Goal: Information Seeking & Learning: Learn about a topic

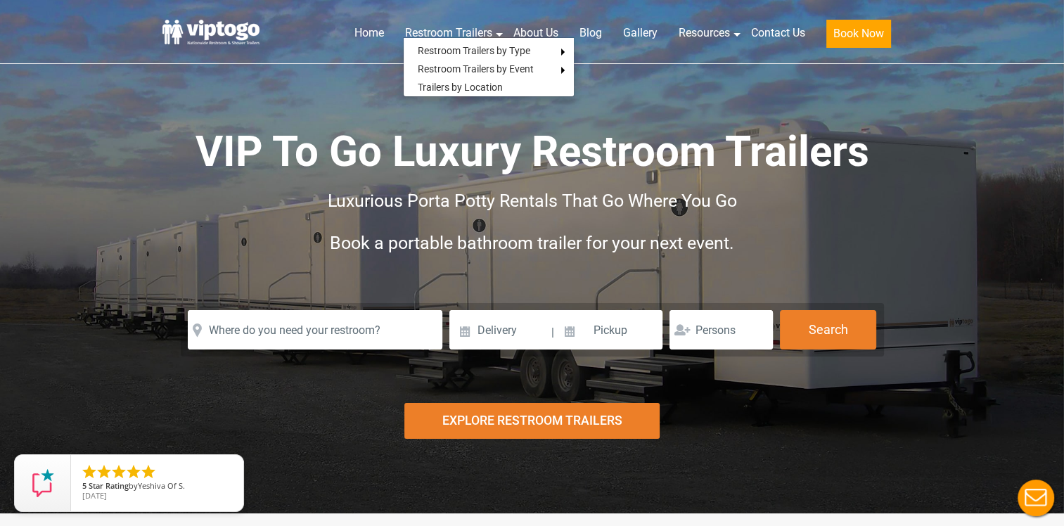
click at [432, 38] on ul "Restroom Trailers by Type All Restroom Trailers ADA Restroom Trailers Portable …" at bounding box center [489, 67] width 172 height 60
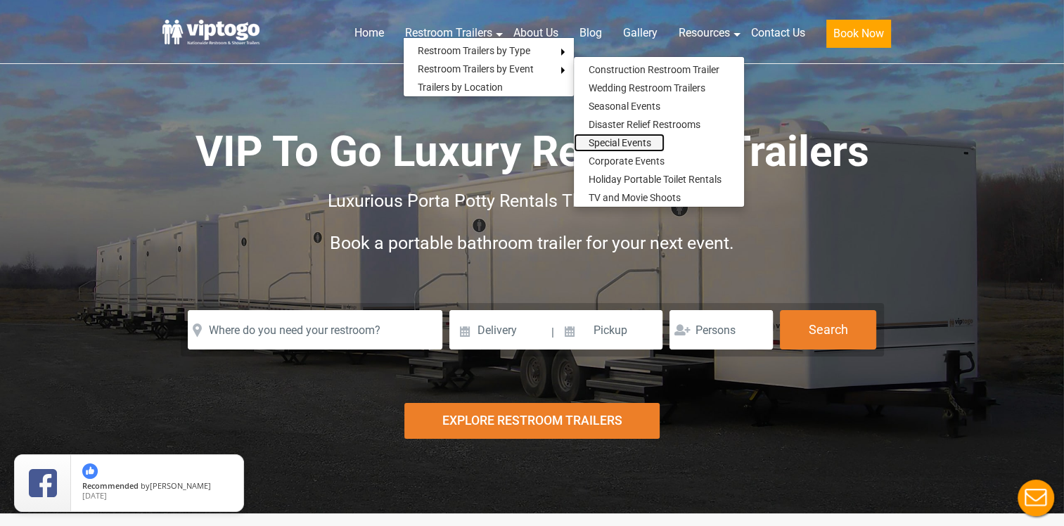
click at [642, 145] on link "Special Events" at bounding box center [619, 143] width 91 height 18
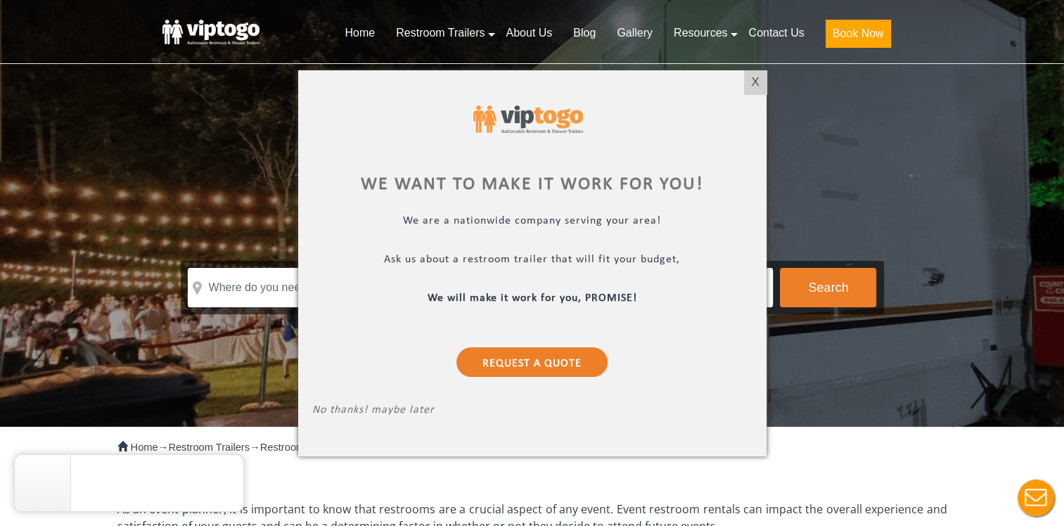
click at [370, 34] on div at bounding box center [532, 263] width 1064 height 526
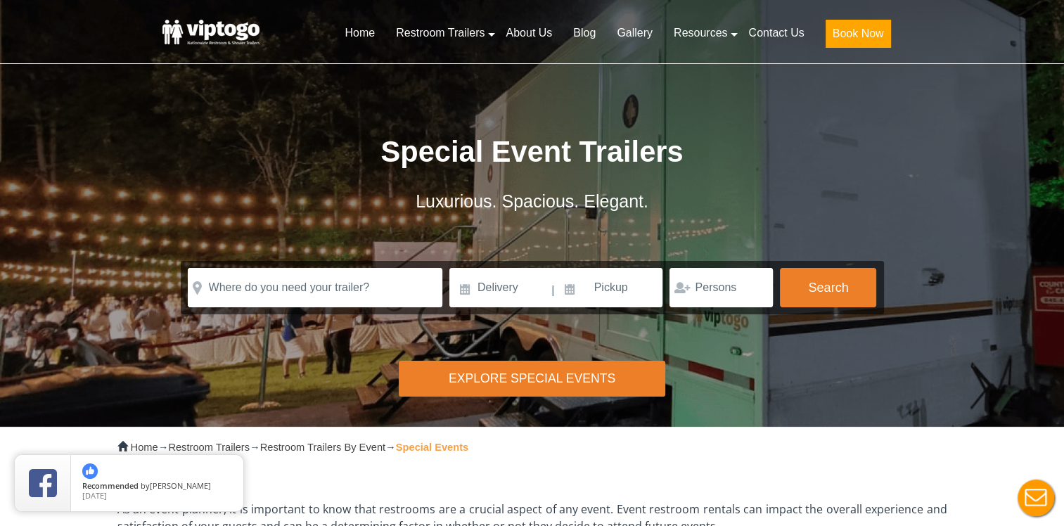
click at [752, 83] on div "Special Event Trailers Luxurious. Spacious. Elegant. Please Input Valid address…" at bounding box center [532, 183] width 738 height 261
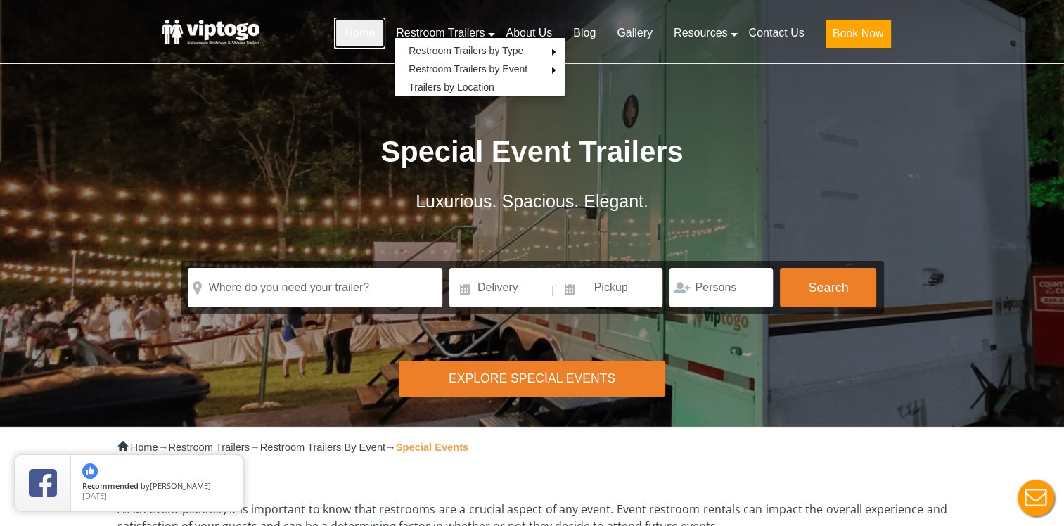
click at [375, 33] on link "Home" at bounding box center [359, 33] width 51 height 31
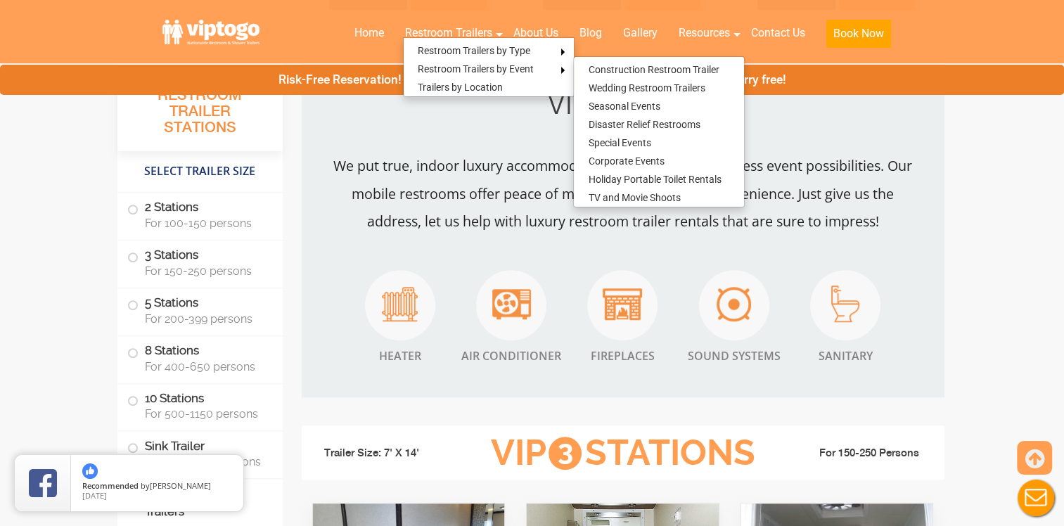
scroll to position [1125, 0]
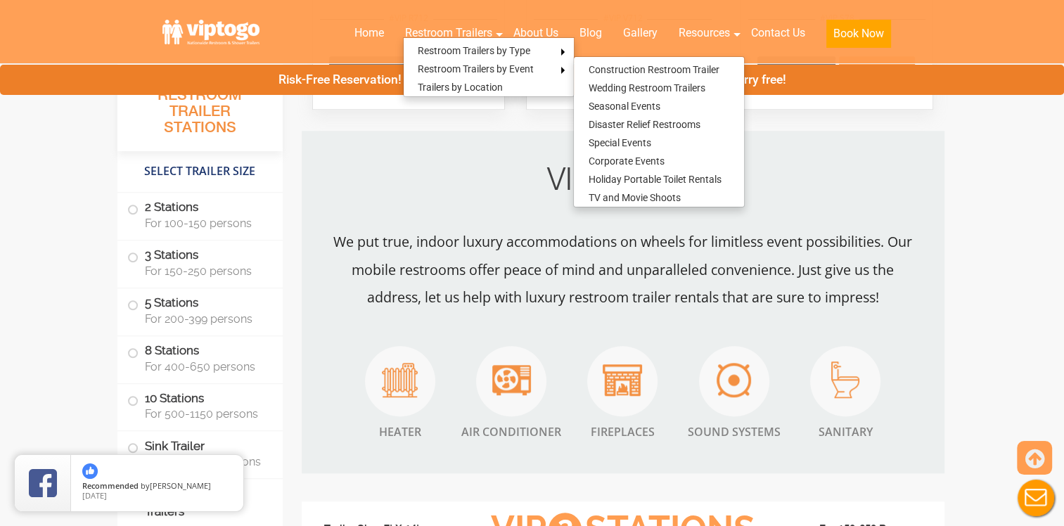
click at [633, 395] on img at bounding box center [621, 380] width 39 height 32
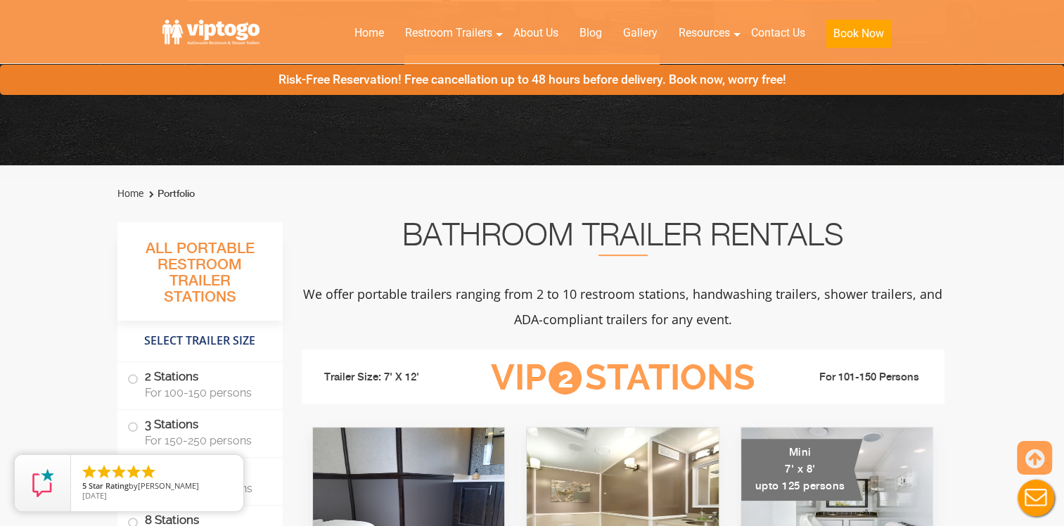
scroll to position [352, 0]
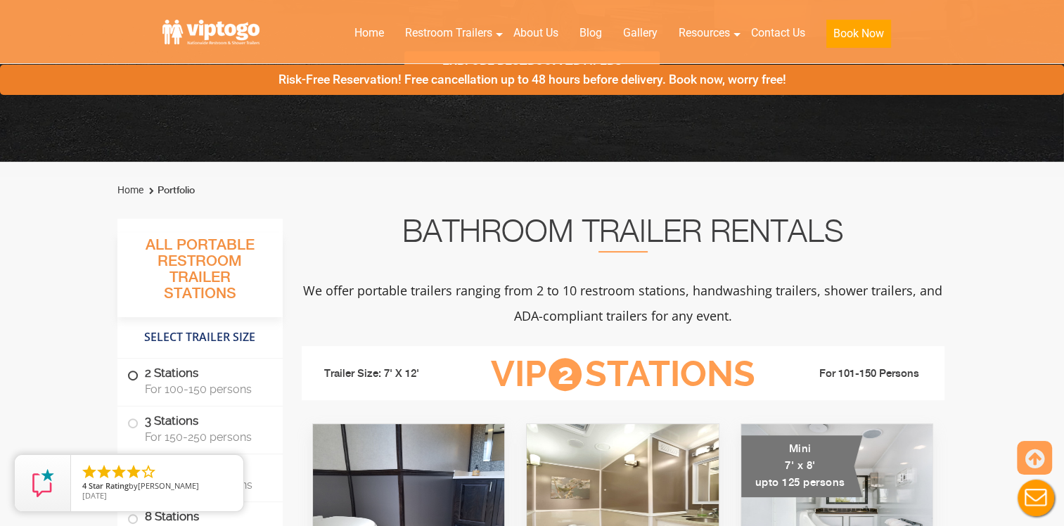
click at [137, 373] on label "2 Stations For 100-150 persons" at bounding box center [200, 381] width 146 height 44
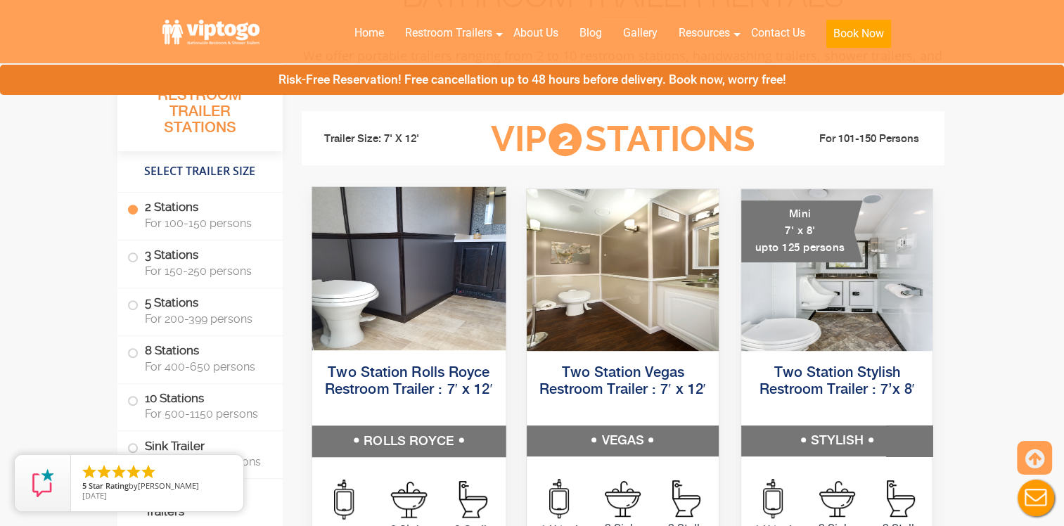
scroll to position [486, 0]
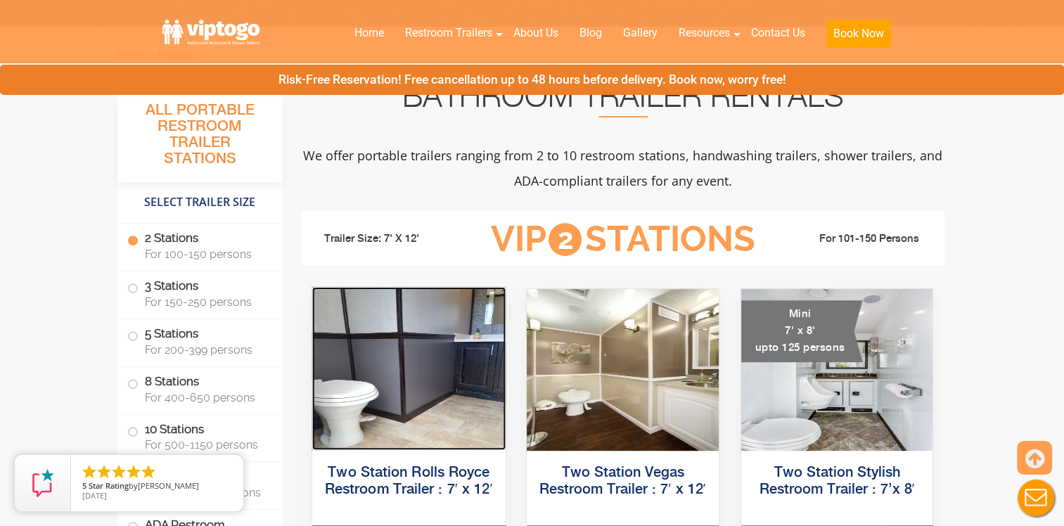
click at [433, 425] on img at bounding box center [407, 368] width 193 height 163
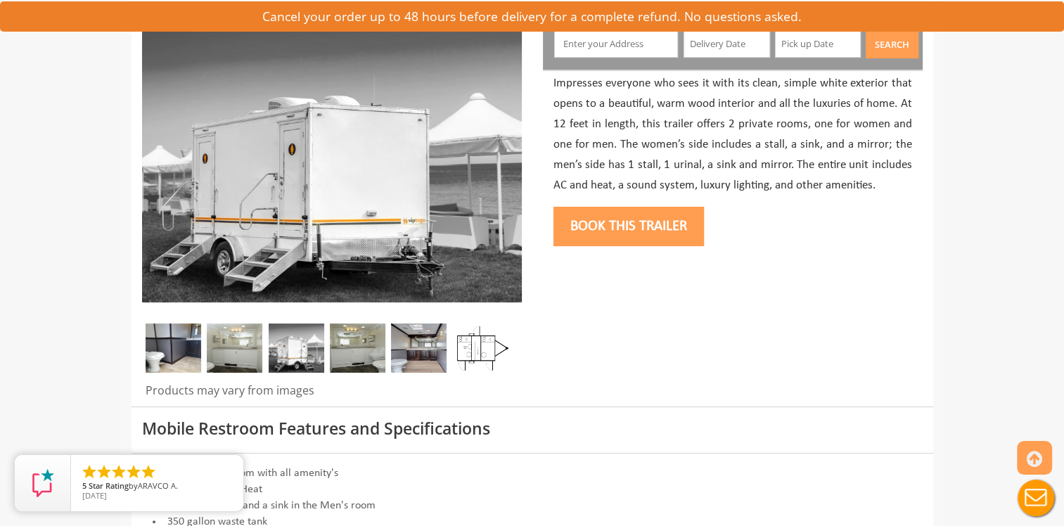
scroll to position [211, 0]
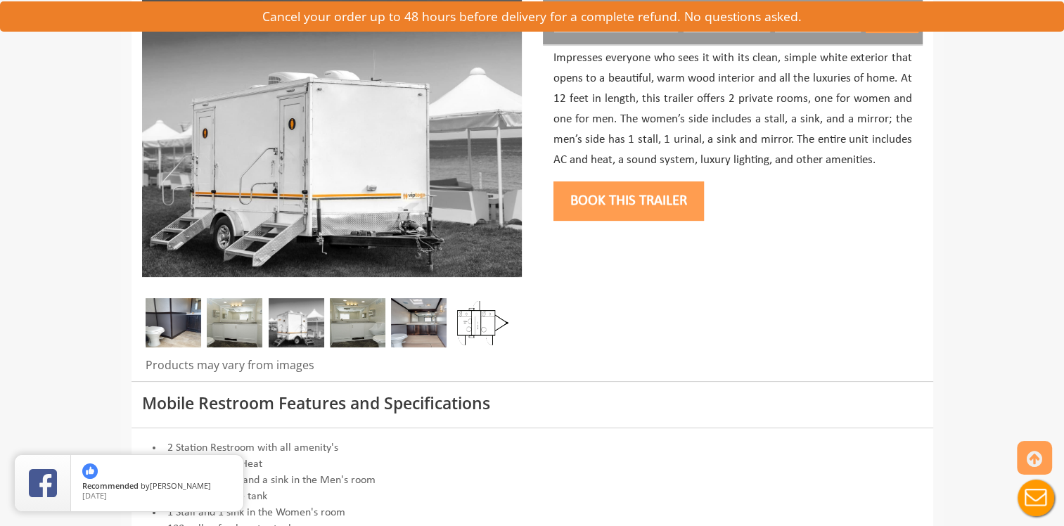
click at [186, 328] on img at bounding box center [174, 322] width 56 height 49
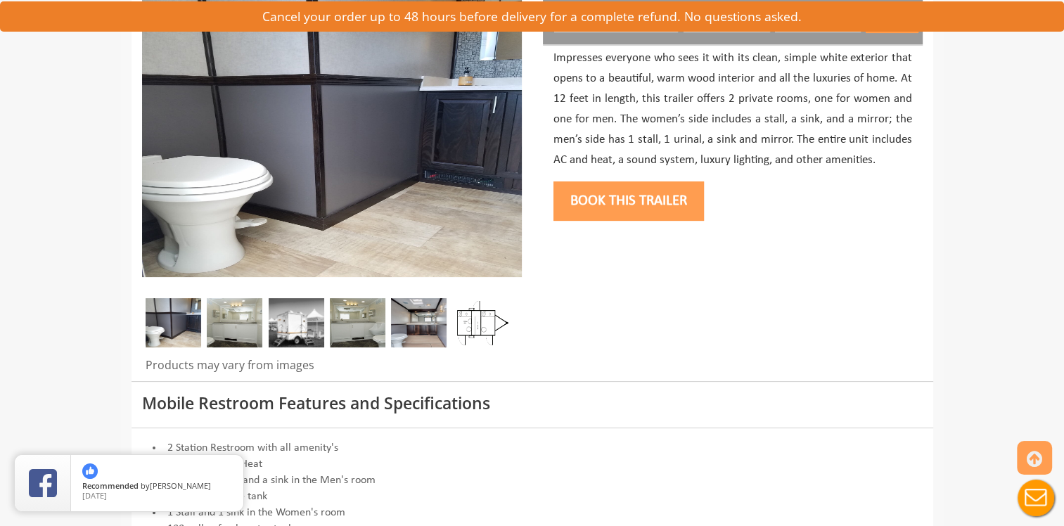
click at [224, 326] on img at bounding box center [235, 322] width 56 height 49
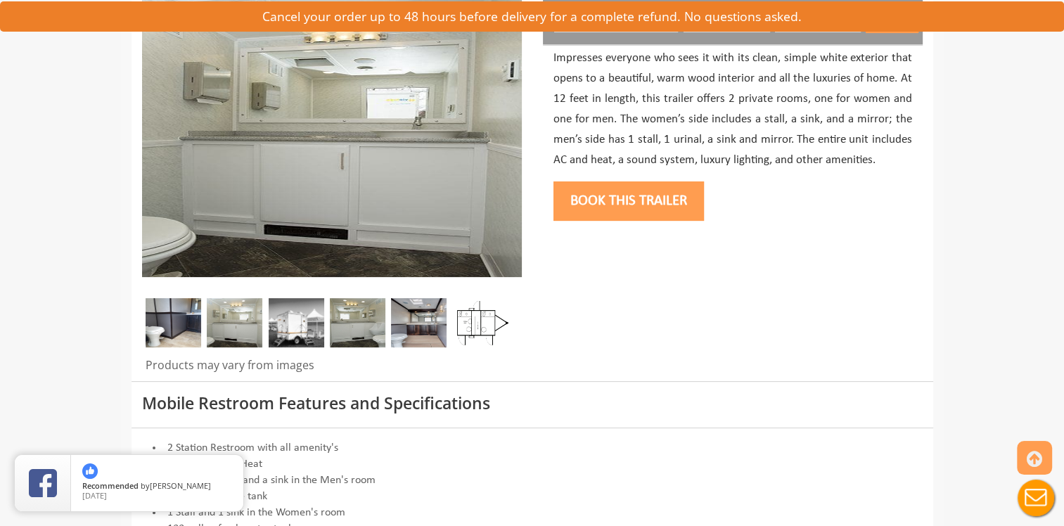
click at [276, 332] on img at bounding box center [297, 322] width 56 height 49
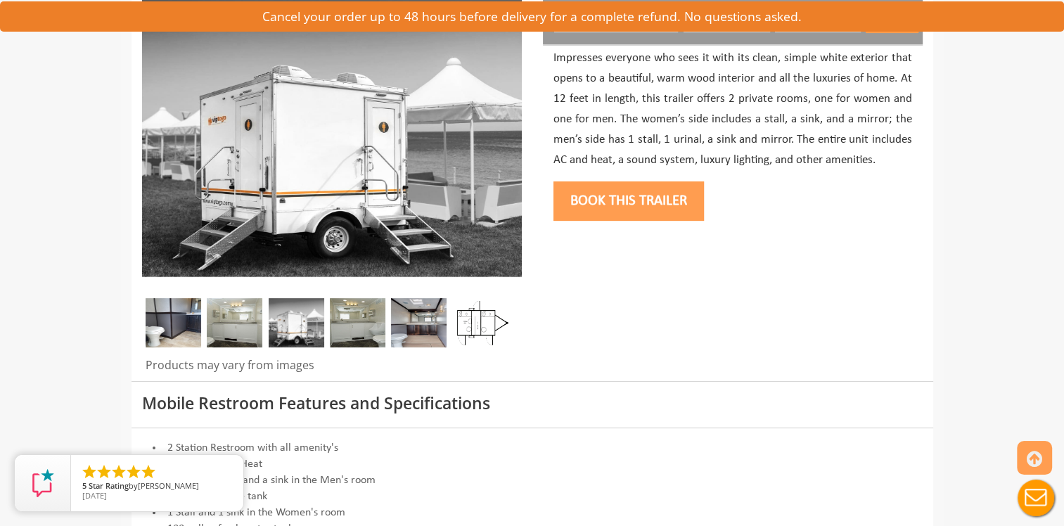
click at [348, 332] on img at bounding box center [358, 322] width 56 height 49
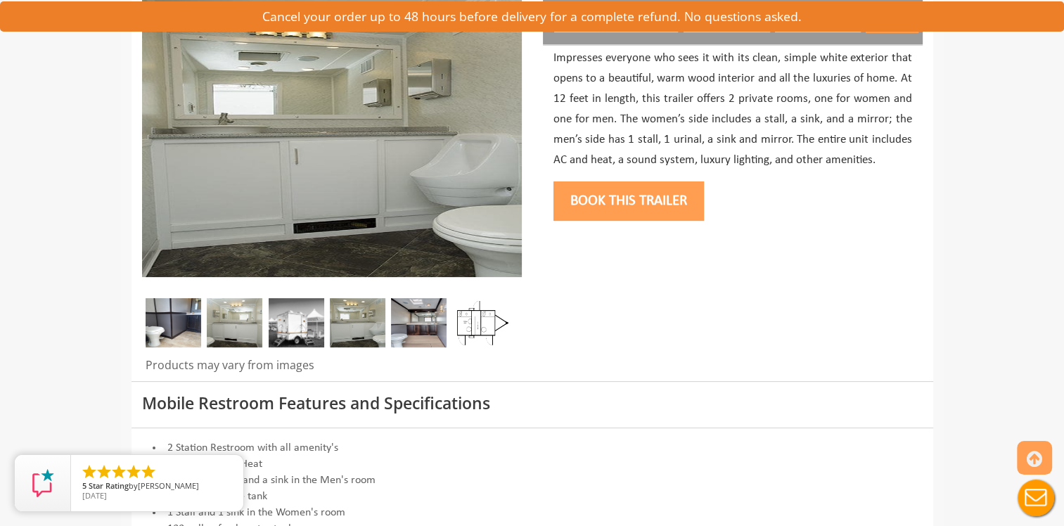
click at [300, 342] on img at bounding box center [297, 322] width 56 height 49
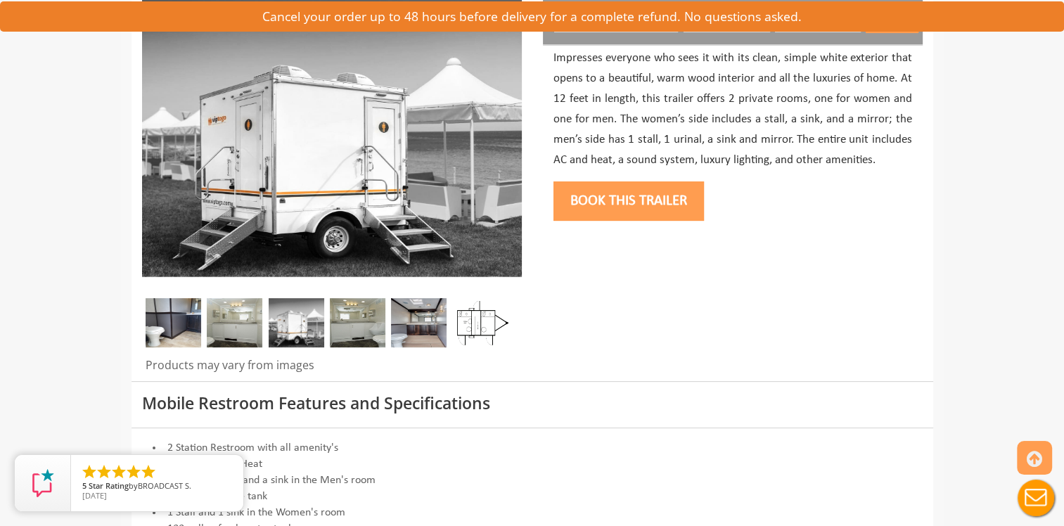
click at [364, 333] on img at bounding box center [358, 322] width 56 height 49
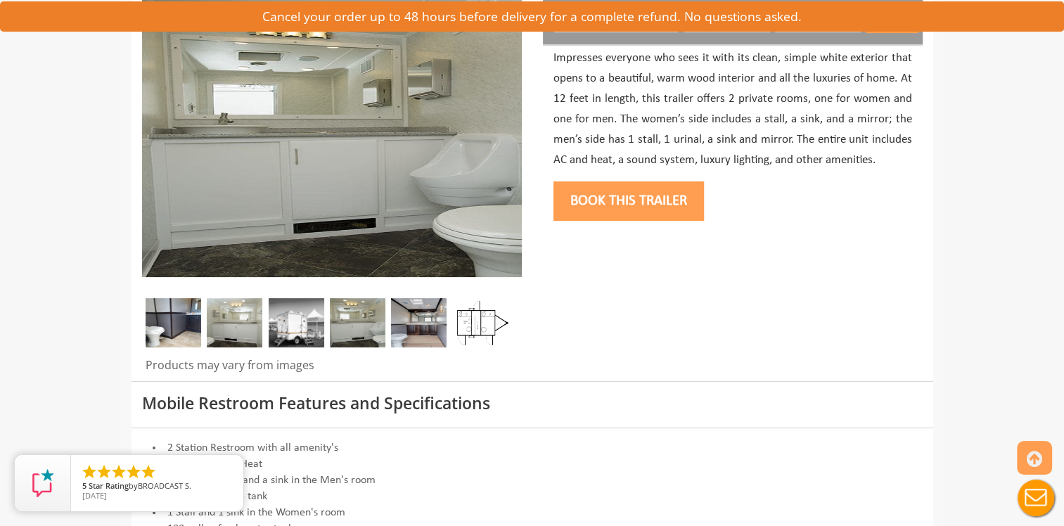
click at [413, 333] on img at bounding box center [419, 322] width 56 height 49
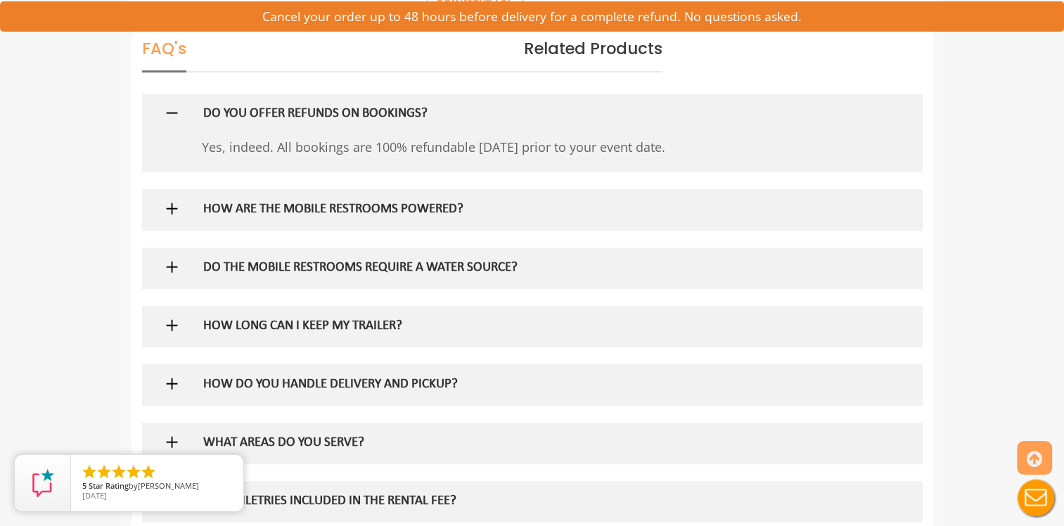
scroll to position [844, 0]
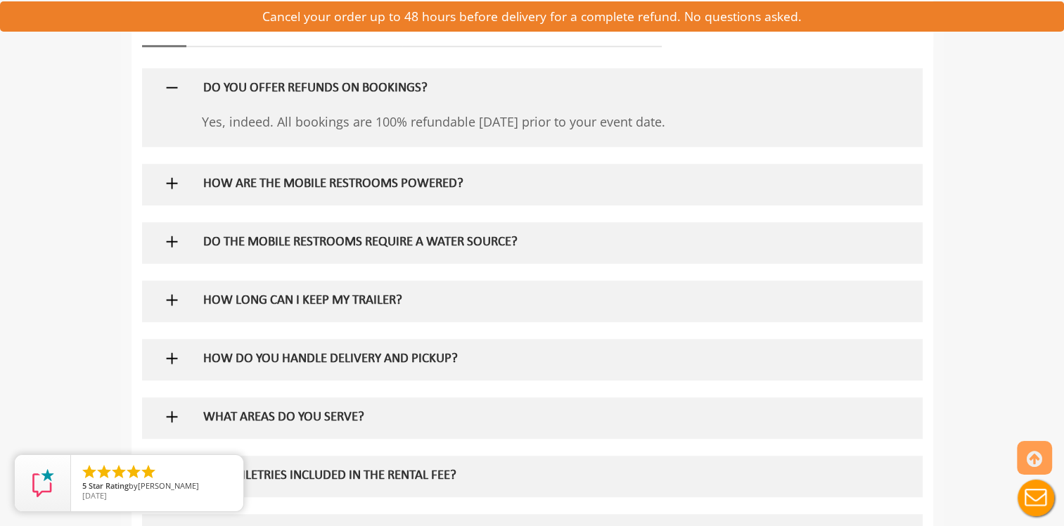
click at [382, 191] on h5 "HOW ARE THE MOBILE RESTROOMS POWERED?" at bounding box center [509, 184] width 612 height 15
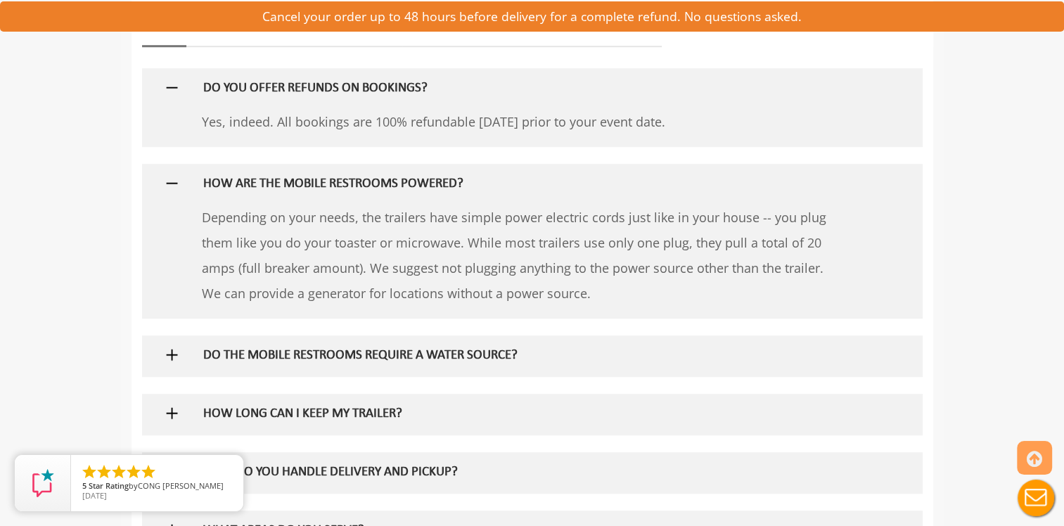
click at [427, 352] on h5 "DO THE MOBILE RESTROOMS REQUIRE A WATER SOURCE?" at bounding box center [509, 356] width 612 height 15
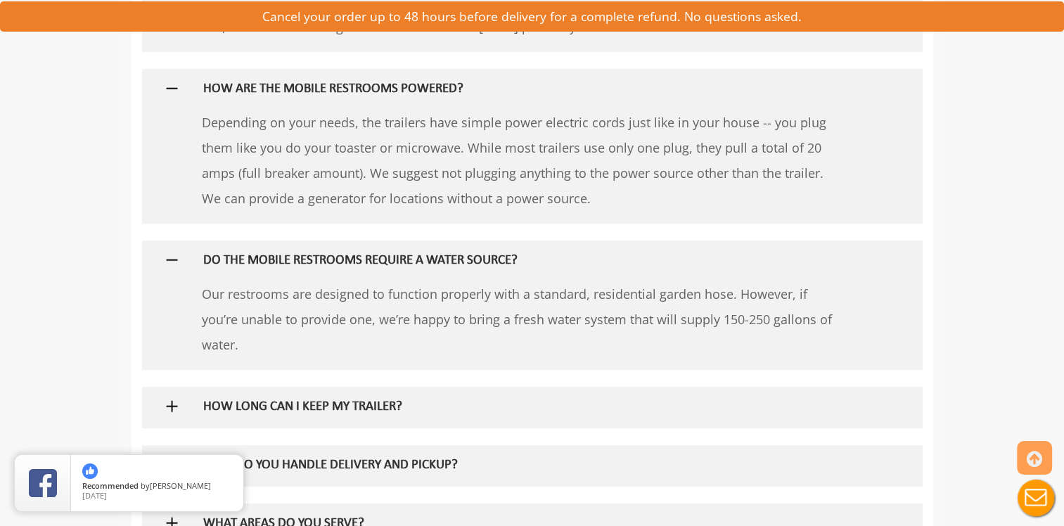
scroll to position [984, 0]
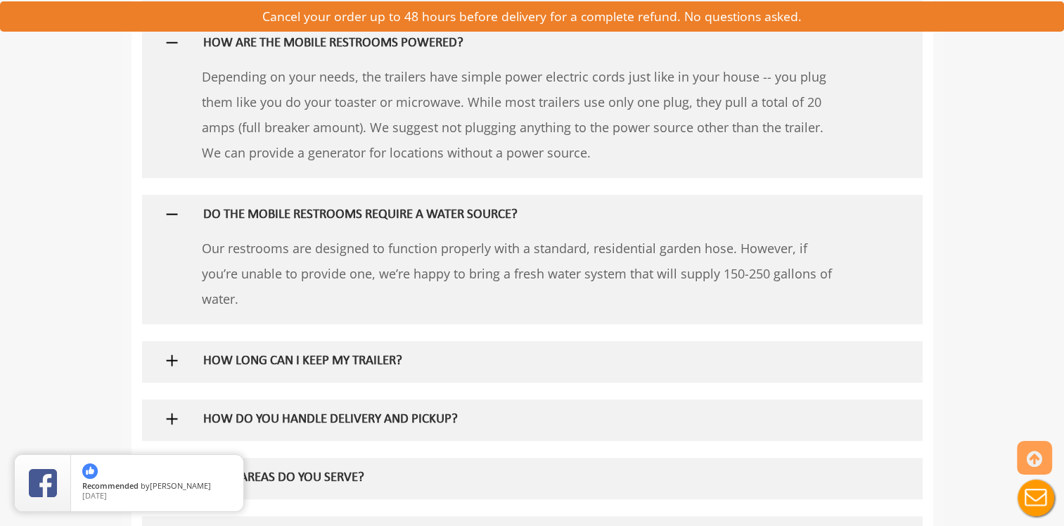
click at [326, 363] on h5 "HOW LONG CAN I KEEP MY TRAILER?" at bounding box center [509, 361] width 612 height 15
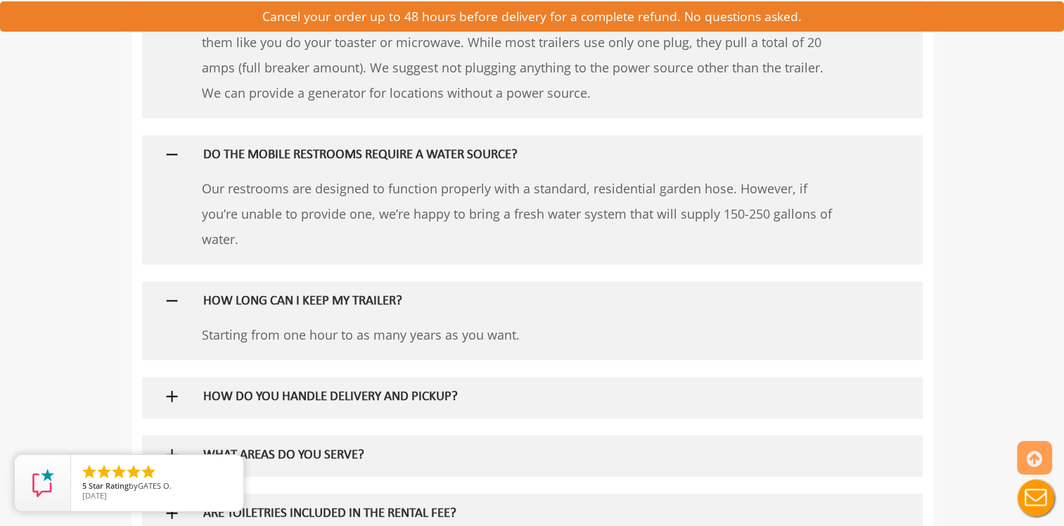
scroll to position [1125, 0]
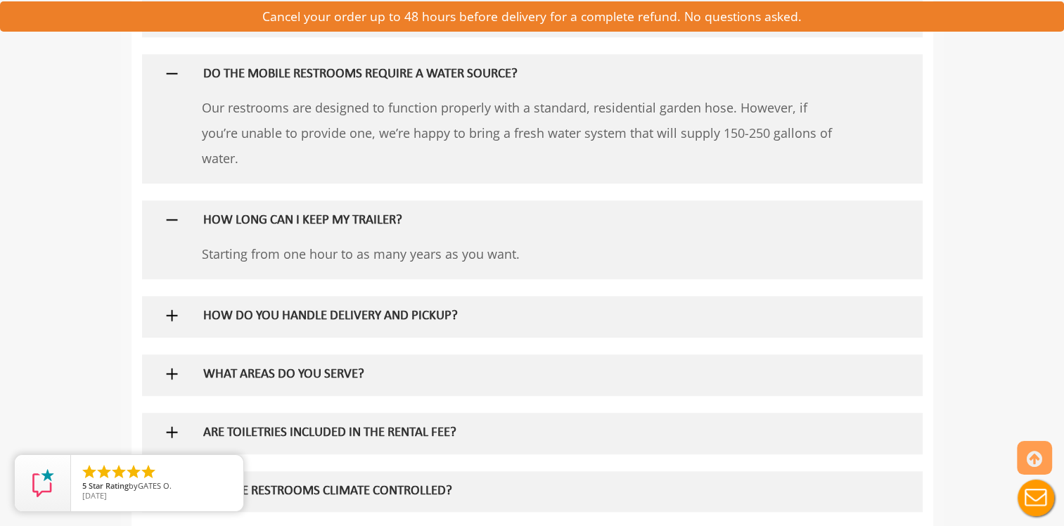
click at [350, 326] on div "HOW DO YOU HANDLE DELIVERY AND PICKUP?" at bounding box center [509, 316] width 633 height 41
click at [352, 325] on div "HOW DO YOU HANDLE DELIVERY AND PICKUP?" at bounding box center [509, 316] width 633 height 41
click at [355, 316] on h5 "HOW DO YOU HANDLE DELIVERY AND PICKUP?" at bounding box center [509, 316] width 612 height 15
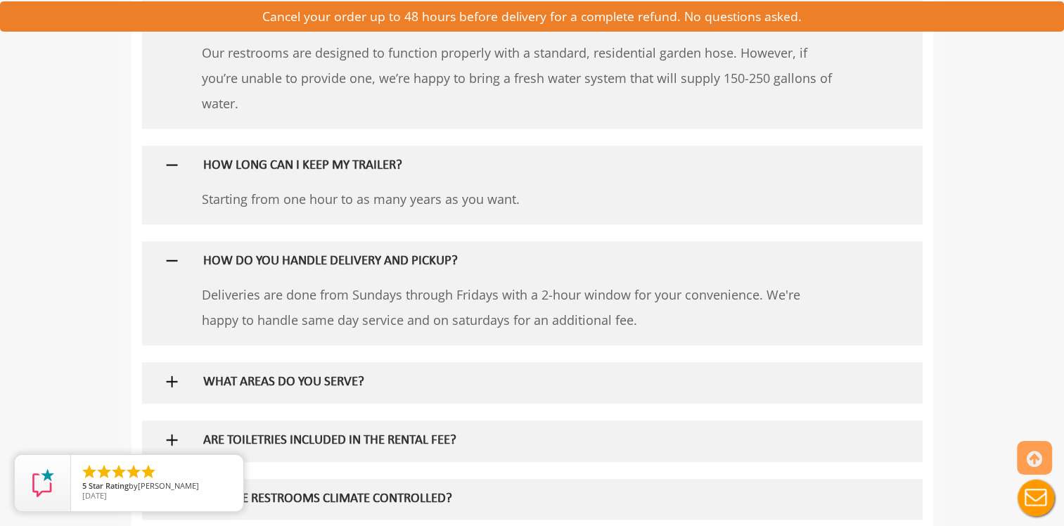
scroll to position [1265, 0]
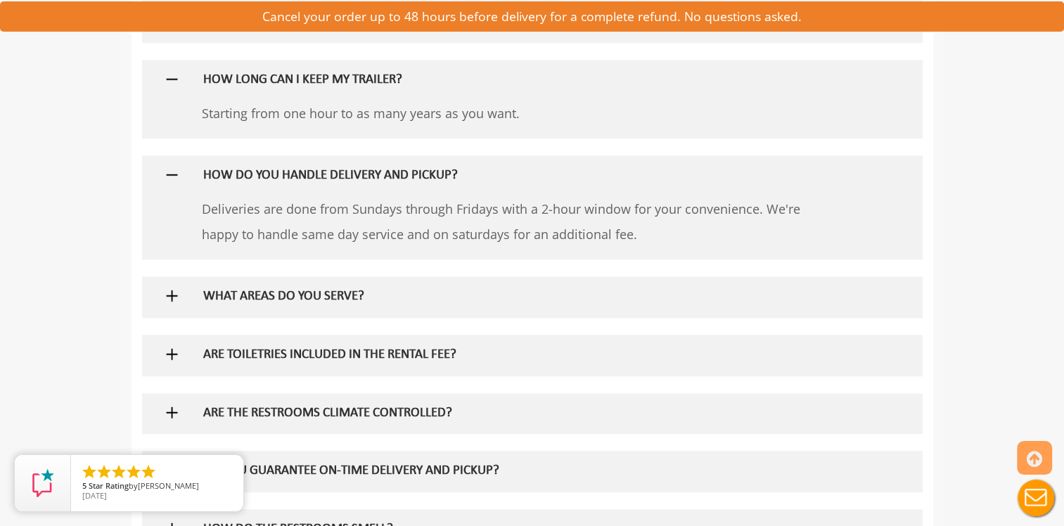
click at [301, 299] on h5 "WHAT AREAS DO YOU SERVE?" at bounding box center [509, 297] width 612 height 15
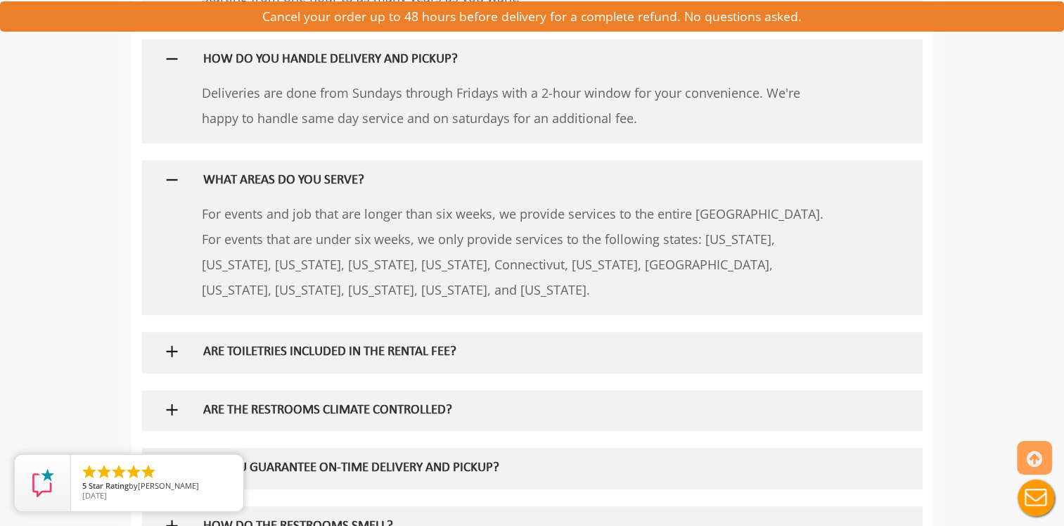
scroll to position [1406, 0]
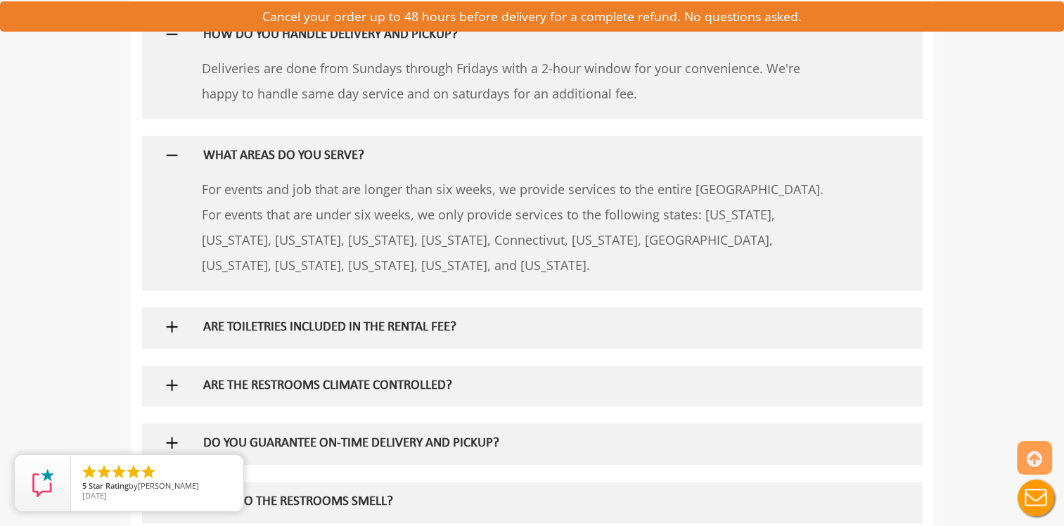
click at [318, 331] on h5 "ARE TOILETRIES INCLUDED IN THE RENTAL FEE?" at bounding box center [509, 328] width 612 height 15
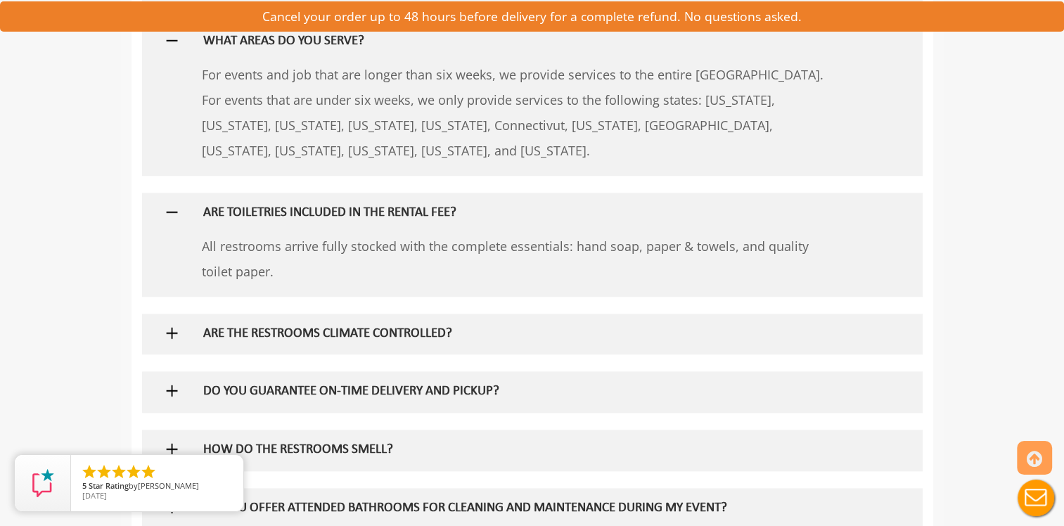
scroll to position [1547, 0]
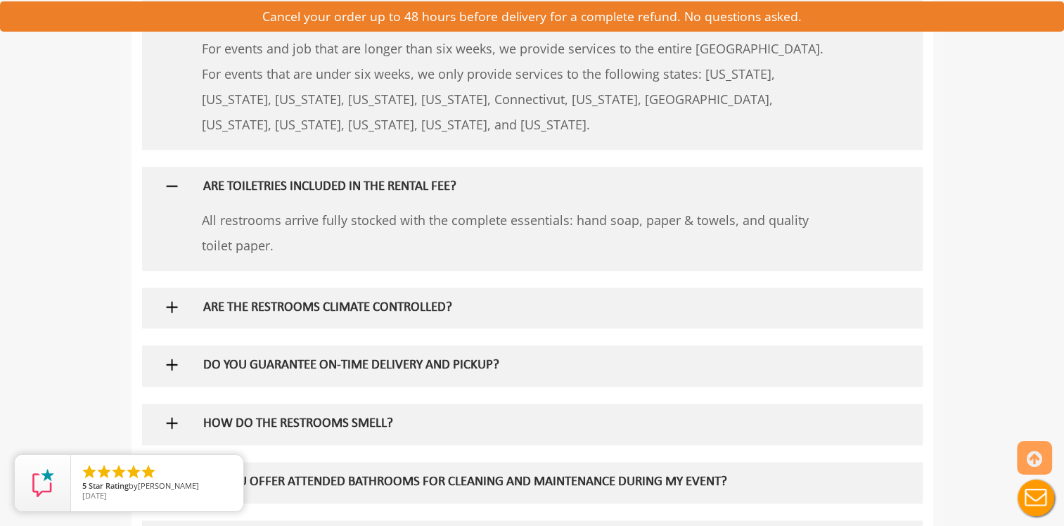
click at [337, 308] on h5 "ARE THE RESTROOMS CLIMATE CONTROLLED?" at bounding box center [509, 308] width 612 height 15
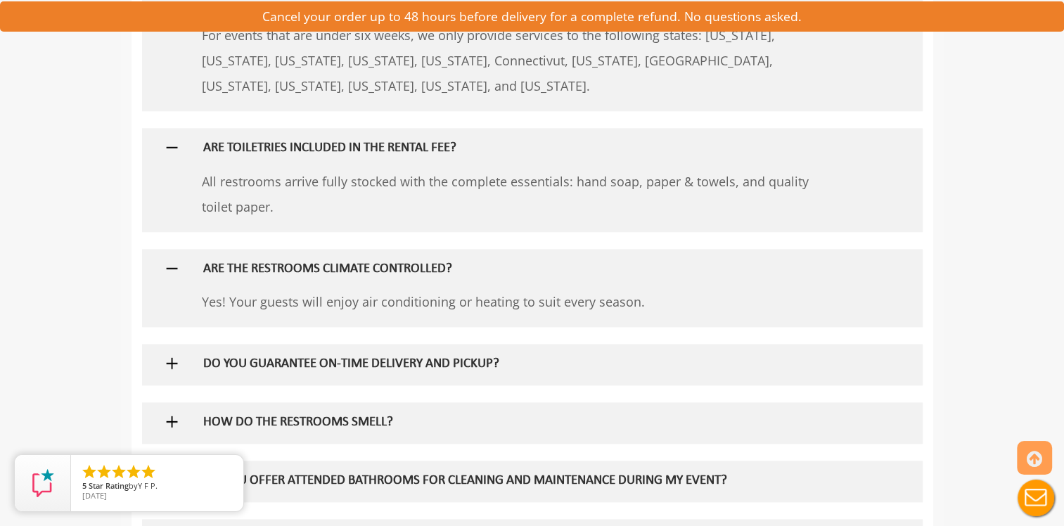
scroll to position [1617, 0]
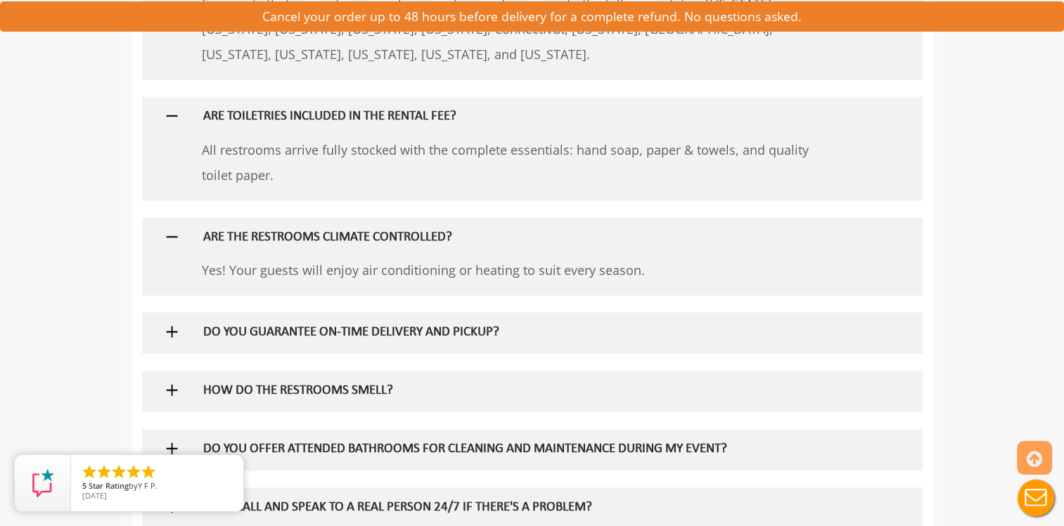
click at [328, 338] on h5 "DO YOU GUARANTEE ON-TIME DELIVERY AND PICKUP?" at bounding box center [509, 333] width 612 height 15
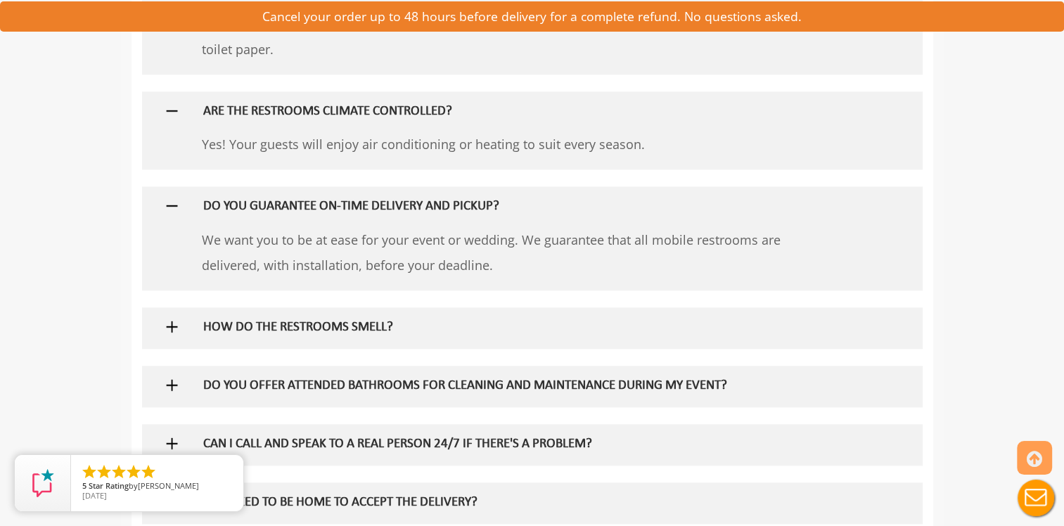
scroll to position [1758, 0]
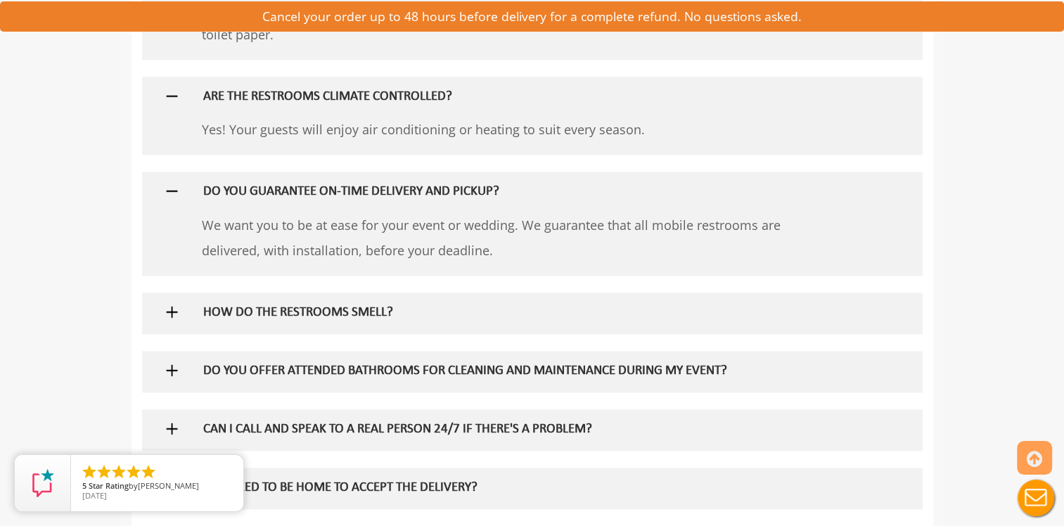
click at [328, 316] on h5 "HOW DO THE RESTROOMS SMELL?" at bounding box center [509, 313] width 612 height 15
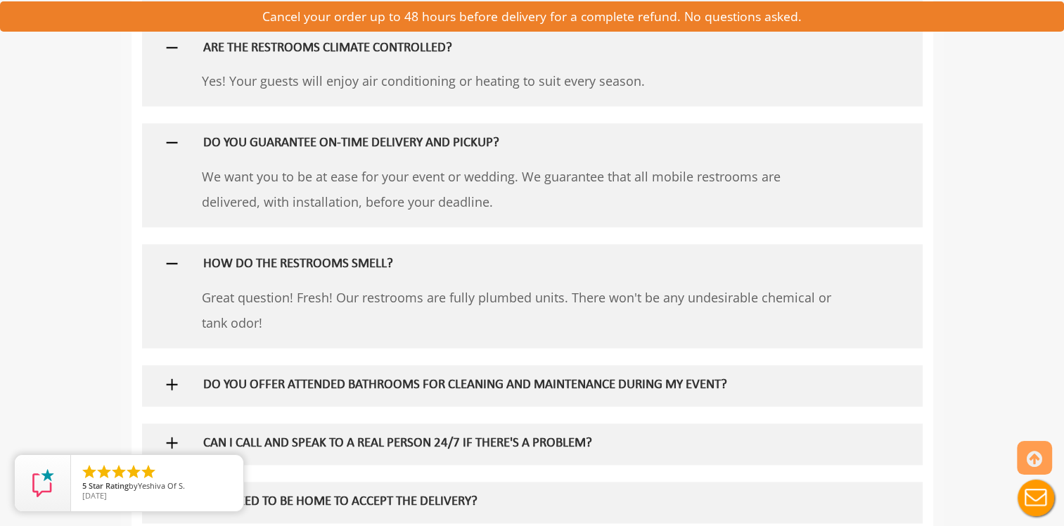
scroll to position [1898, 0]
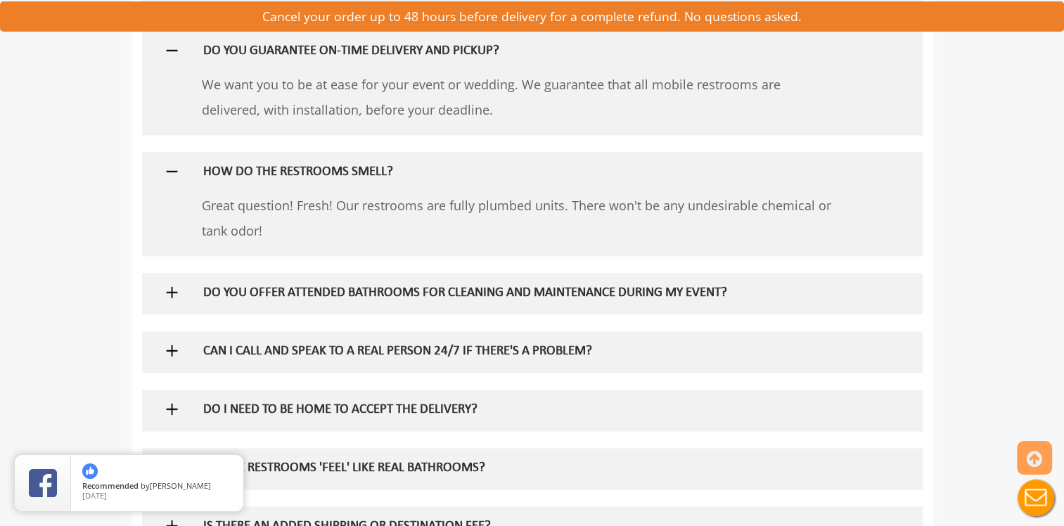
click at [333, 301] on div "DO YOU OFFER ATTENDED BATHROOMS FOR CLEANING AND MAINTENANCE DURING MY EVENT?" at bounding box center [509, 293] width 633 height 41
click at [354, 289] on h5 "DO YOU OFFER ATTENDED BATHROOMS FOR CLEANING AND MAINTENANCE DURING MY EVENT?" at bounding box center [509, 293] width 612 height 15
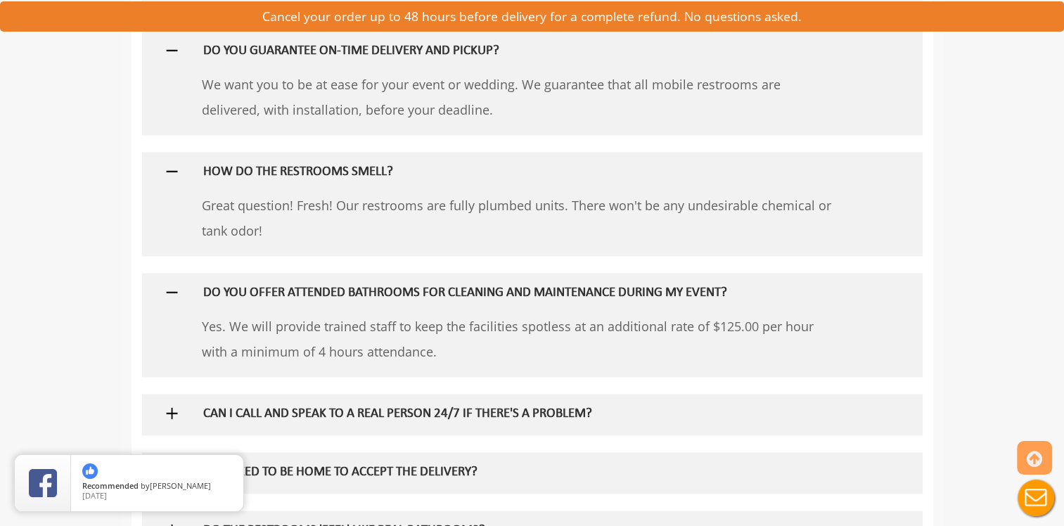
click at [361, 415] on h5 "CAN I CALL AND SPEAK TO A REAL PERSON 24/7 IF THERE'S A PROBLEM?" at bounding box center [509, 414] width 612 height 15
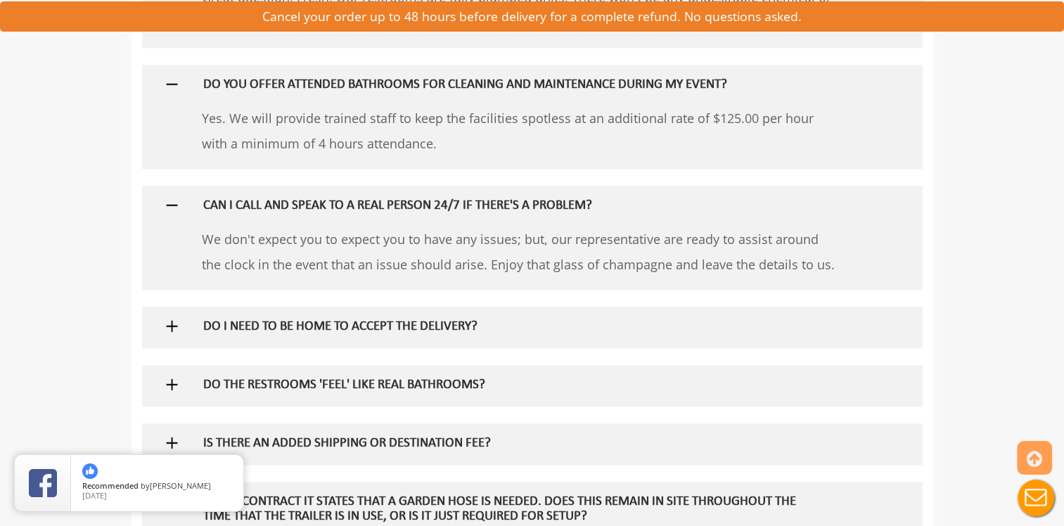
scroll to position [2109, 0]
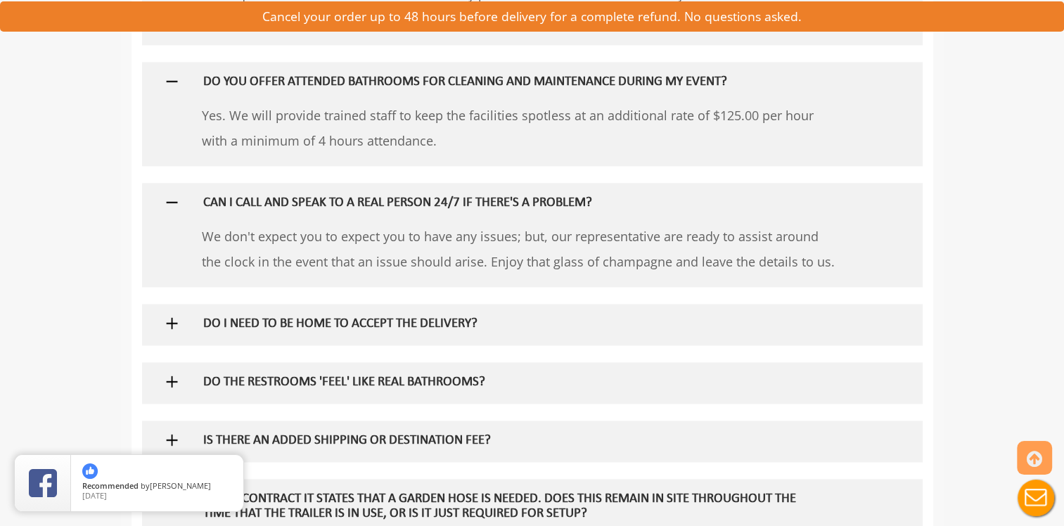
click at [320, 324] on h5 "DO I NEED TO BE HOME TO ACCEPT THE DELIVERY?" at bounding box center [509, 324] width 612 height 15
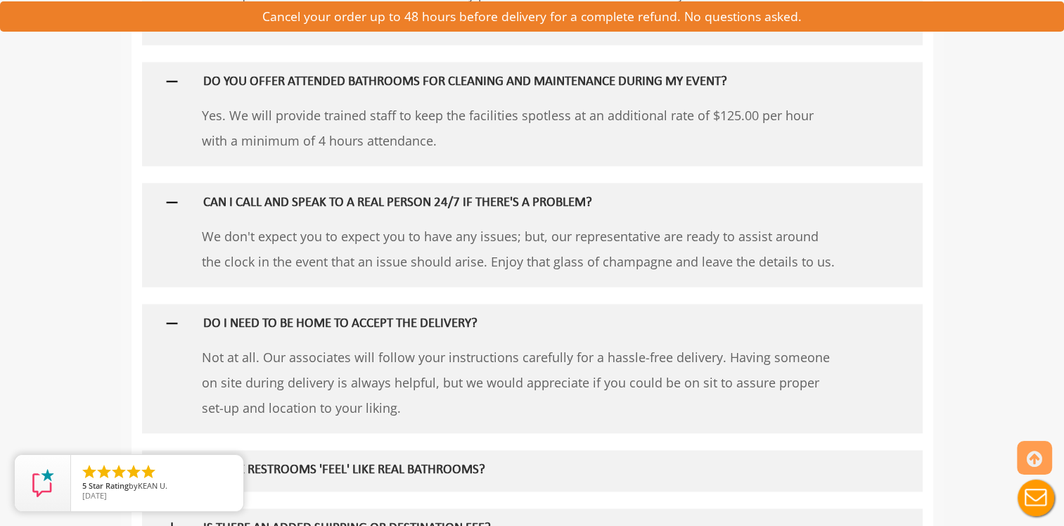
scroll to position [2250, 0]
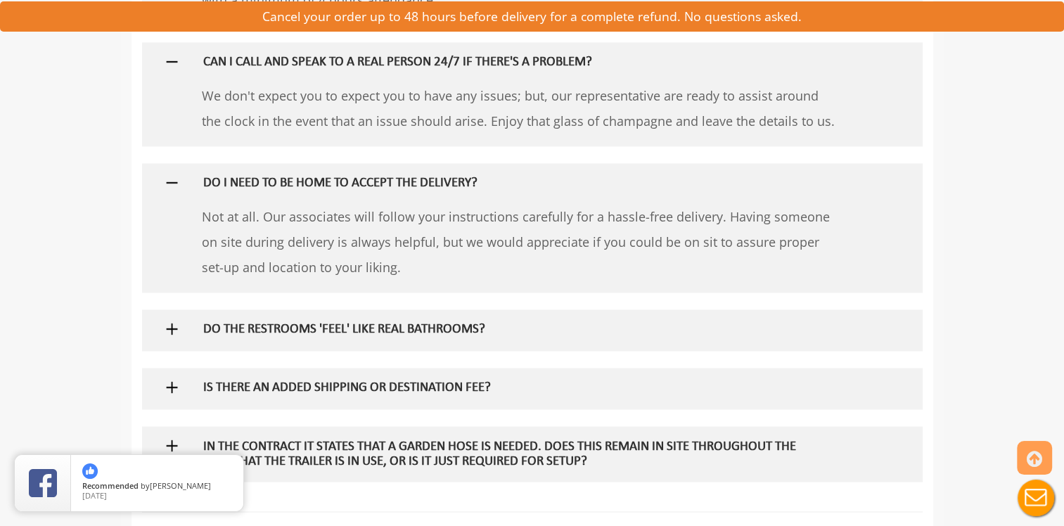
click at [312, 330] on h5 "DO THE RESTROOMS 'FEEL' LIKE REAL BATHROOMS?" at bounding box center [509, 330] width 612 height 15
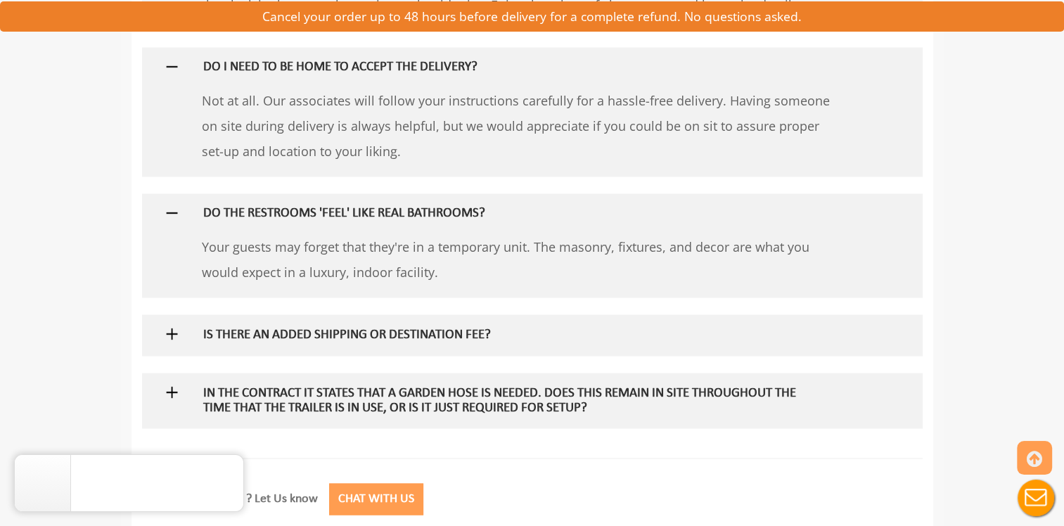
scroll to position [2390, 0]
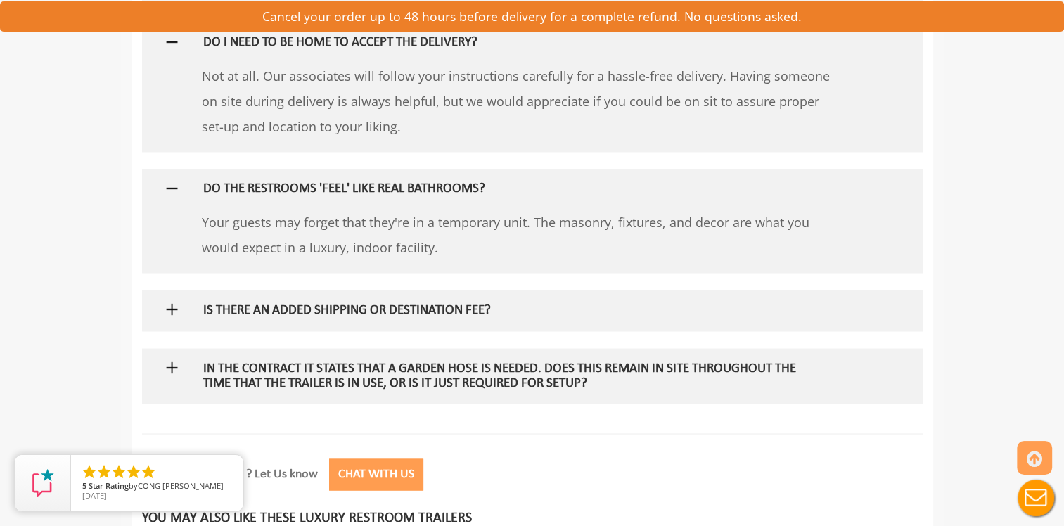
click at [450, 313] on h5 "IS THERE AN ADDED SHIPPING OR DESTINATION FEE?" at bounding box center [509, 310] width 612 height 15
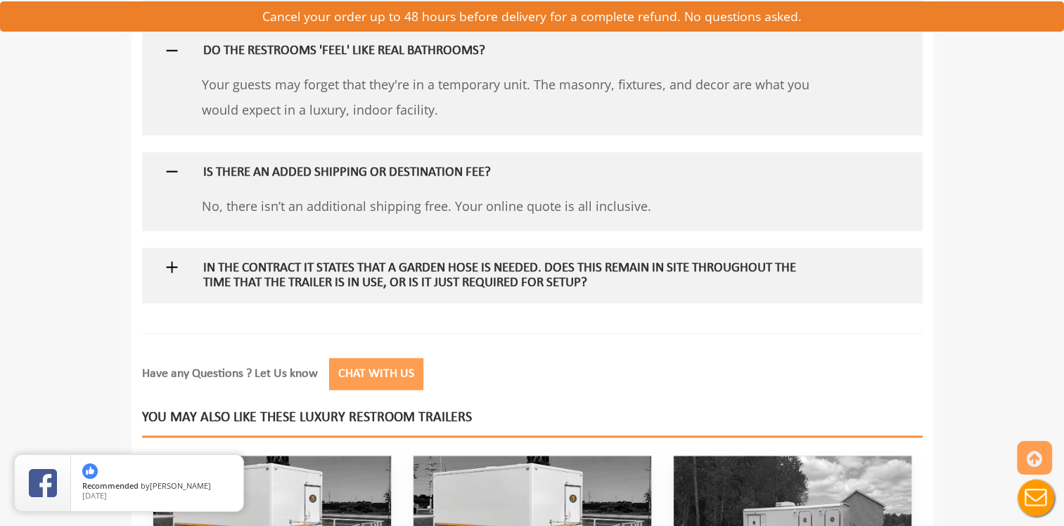
scroll to position [2531, 0]
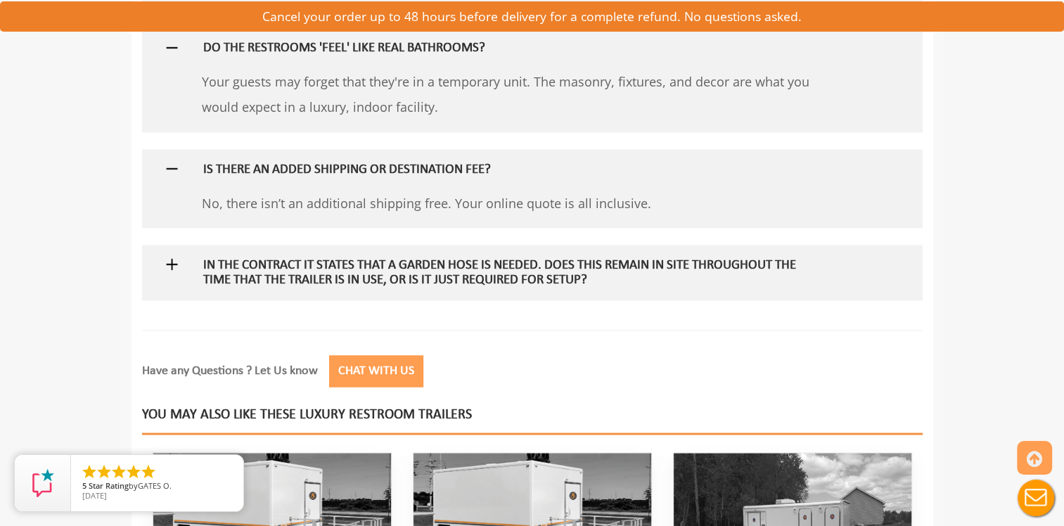
click at [373, 263] on h5 "In the contract it states that a garden hose is needed. Does this remain in sit…" at bounding box center [509, 273] width 612 height 30
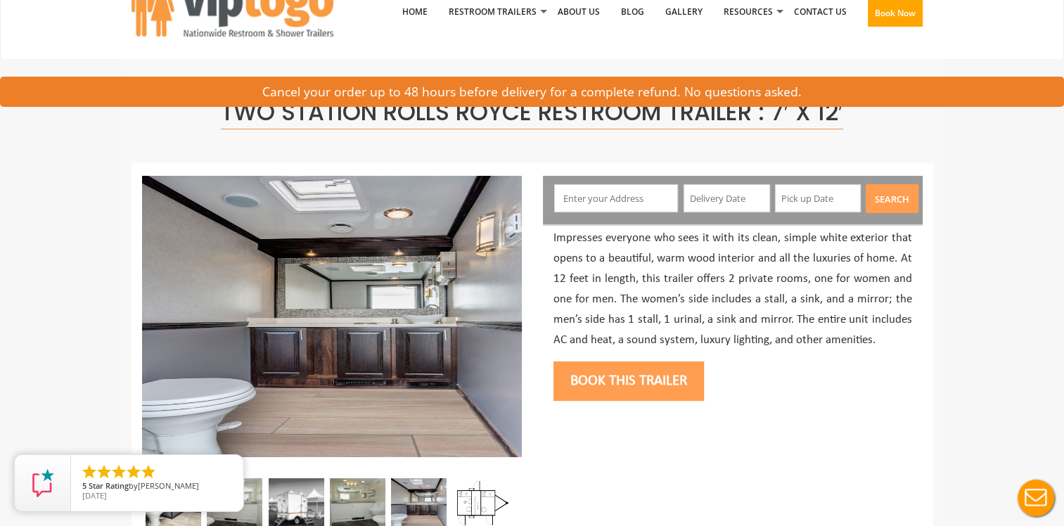
scroll to position [0, 0]
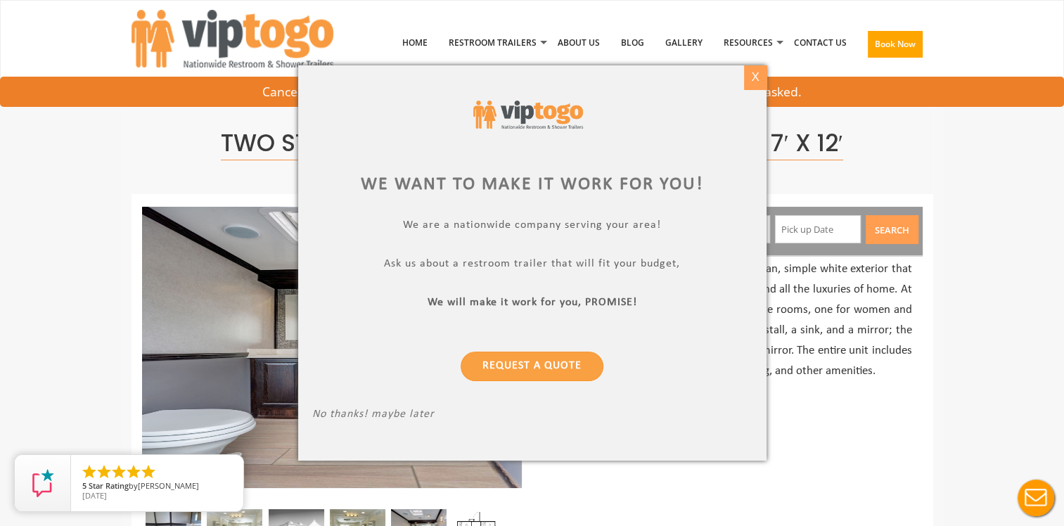
click at [755, 70] on div "X" at bounding box center [755, 77] width 22 height 24
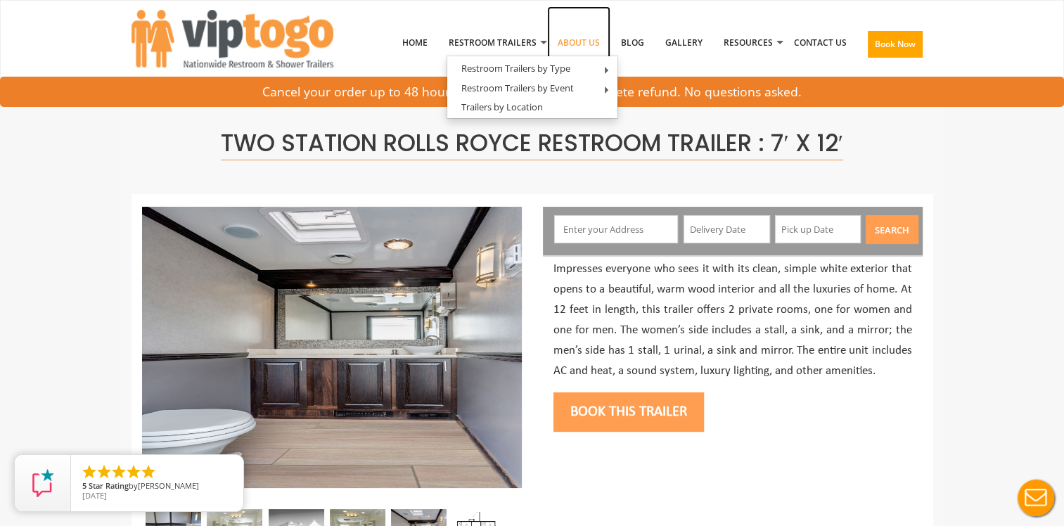
click at [577, 45] on link "About Us" at bounding box center [578, 42] width 63 height 73
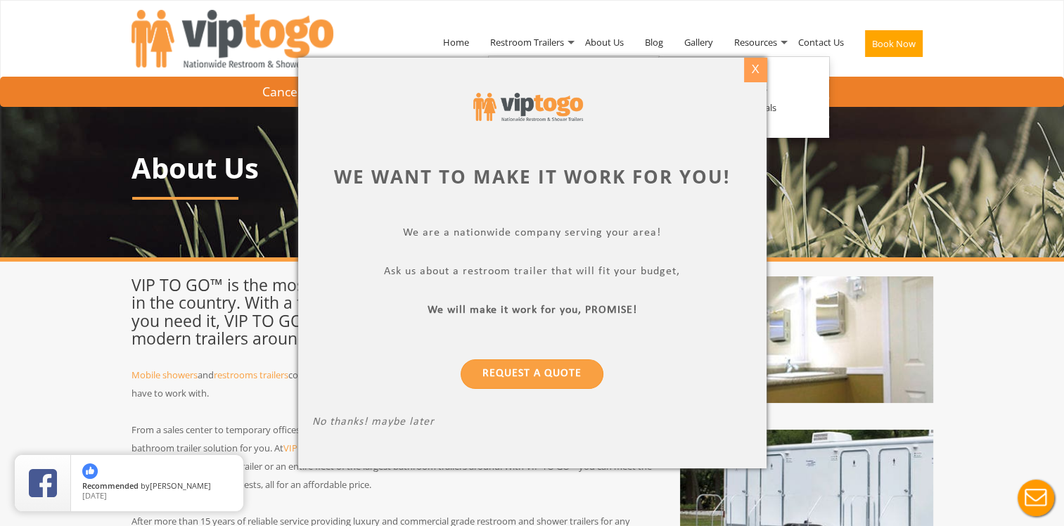
click at [750, 70] on div "X" at bounding box center [755, 70] width 22 height 24
